Goal: Register for event/course

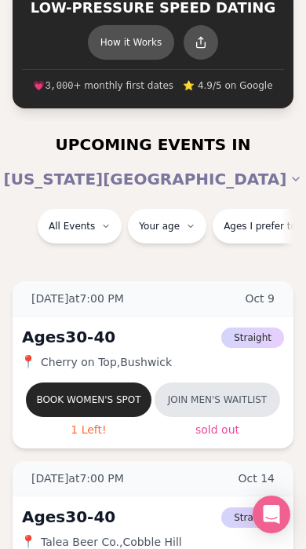
scroll to position [88, 0]
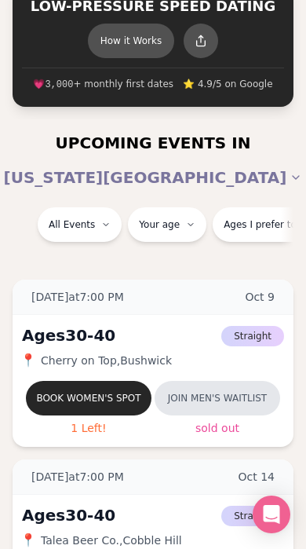
click at [105, 387] on button "Book women's spot" at bounding box center [89, 398] width 126 height 35
click at [92, 411] on button "Book women's spot" at bounding box center [89, 398] width 126 height 35
click at [101, 394] on button "Book women's spot" at bounding box center [89, 398] width 126 height 35
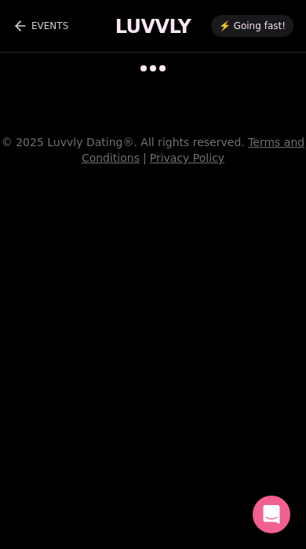
scroll to position [13, 0]
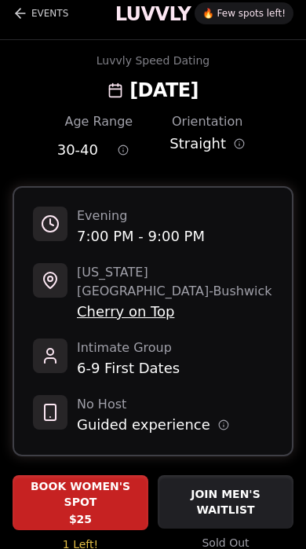
click at [91, 478] on span "BOOK WOMEN'S SPOT" at bounding box center [81, 493] width 136 height 31
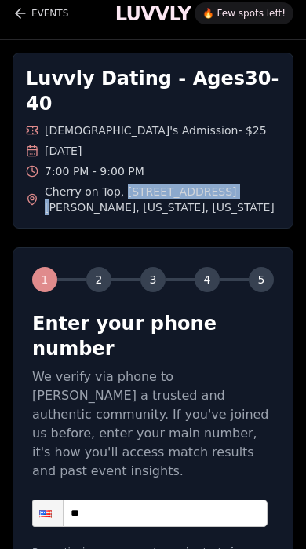
click at [146, 499] on input "**" at bounding box center [150, 512] width 236 height 27
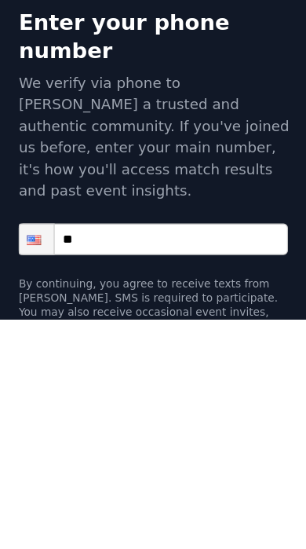
scroll to position [147, 0]
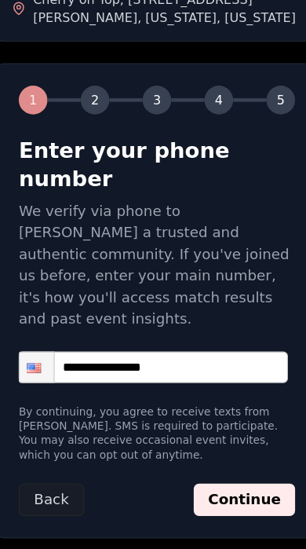
type input "**********"
click at [221, 481] on button "Continue" at bounding box center [229, 495] width 89 height 28
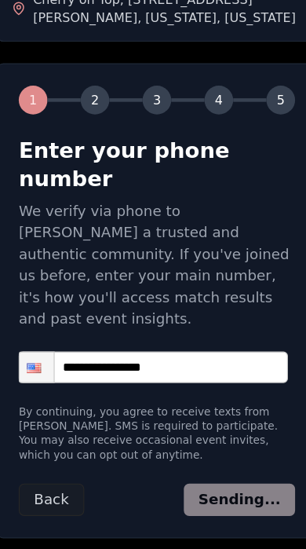
scroll to position [108, 0]
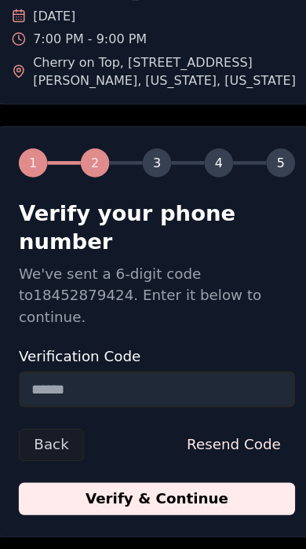
click at [108, 366] on input "Verification Code" at bounding box center [153, 381] width 242 height 31
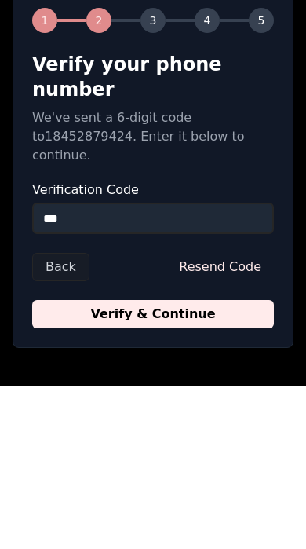
scroll to position [77, 0]
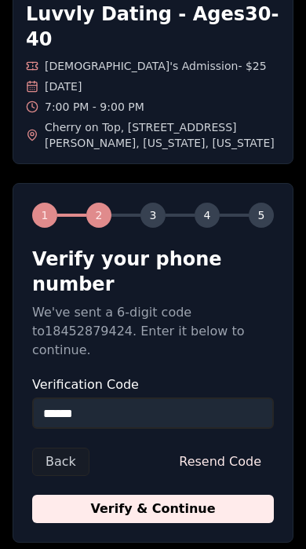
type input "******"
click at [153, 495] on button "Verify & Continue" at bounding box center [153, 509] width 242 height 28
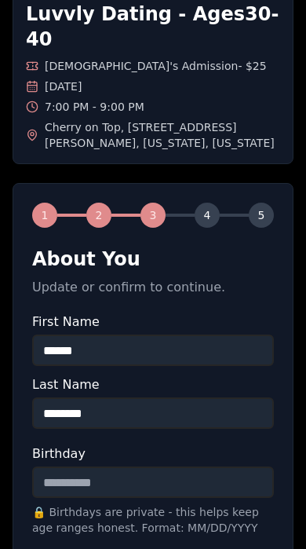
click at [153, 466] on input "Birthday" at bounding box center [153, 481] width 242 height 31
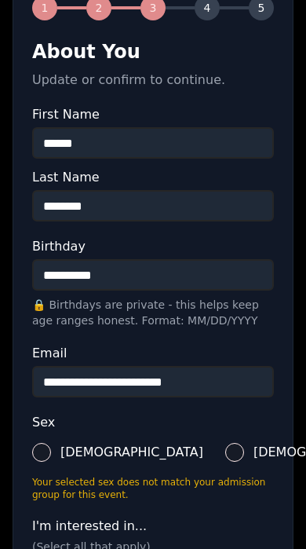
scroll to position [285, 0]
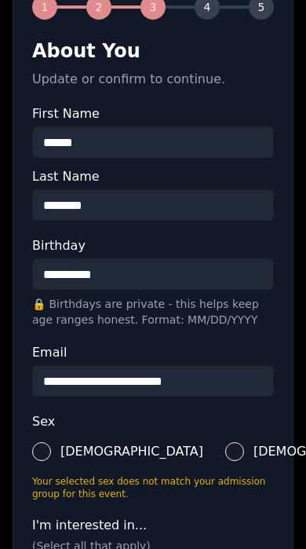
type input "**********"
click at [225, 442] on button "[DEMOGRAPHIC_DATA]" at bounding box center [234, 451] width 19 height 19
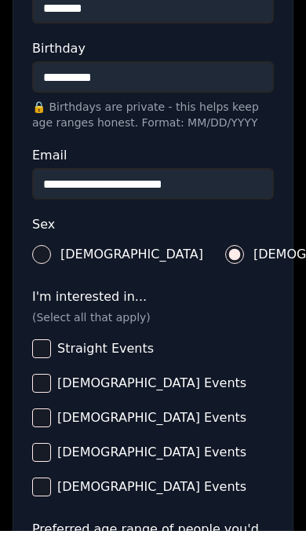
scroll to position [463, 0]
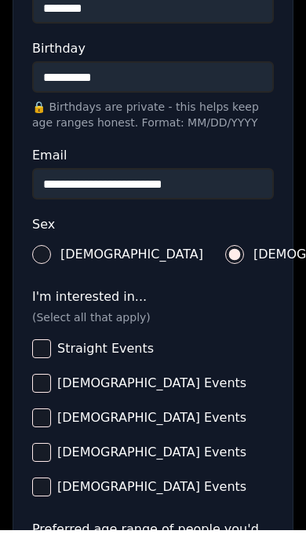
click at [41, 358] on button "Straight Events" at bounding box center [41, 367] width 19 height 19
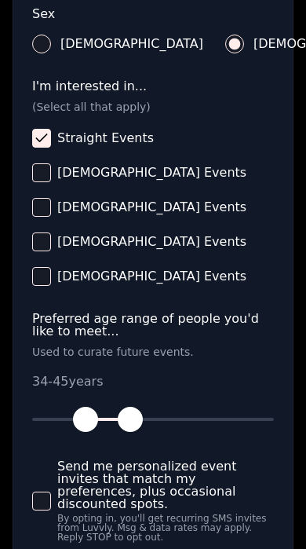
scroll to position [696, 0]
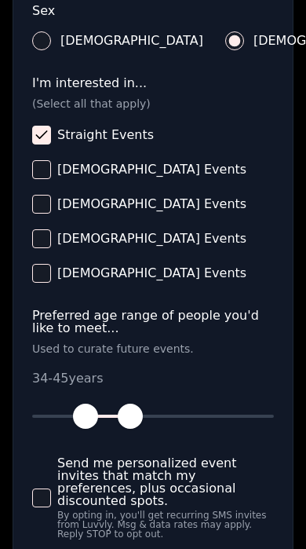
click at [32, 488] on button "Send me personalized event invites that match my preferences, plus occasional d…" at bounding box center [41, 497] width 19 height 19
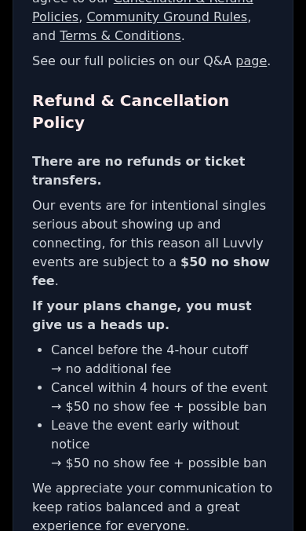
scroll to position [392, 0]
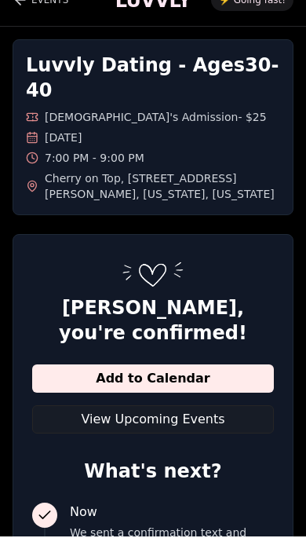
click at [151, 377] on button "Add to Calendar" at bounding box center [153, 391] width 242 height 28
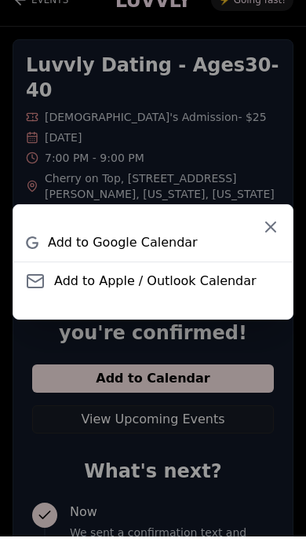
click at [165, 254] on span "Add to Google Calendar" at bounding box center [123, 255] width 150 height 19
